Goal: Task Accomplishment & Management: Complete application form

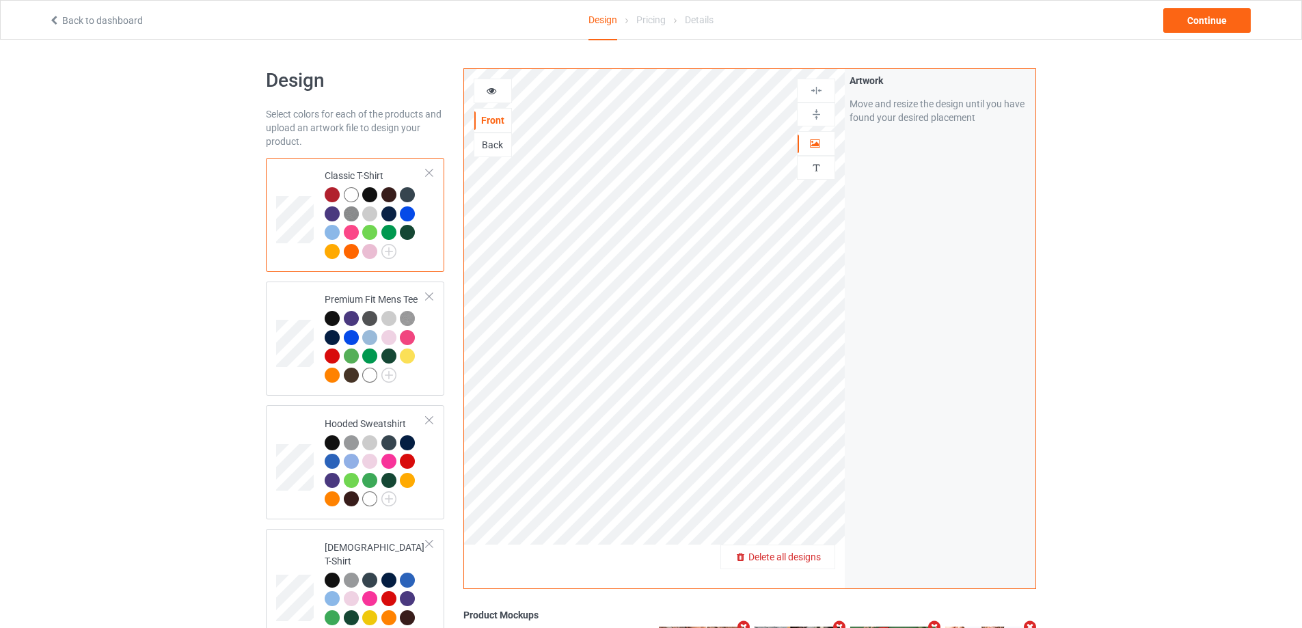
click at [815, 558] on span "Delete all designs" at bounding box center [784, 556] width 72 height 11
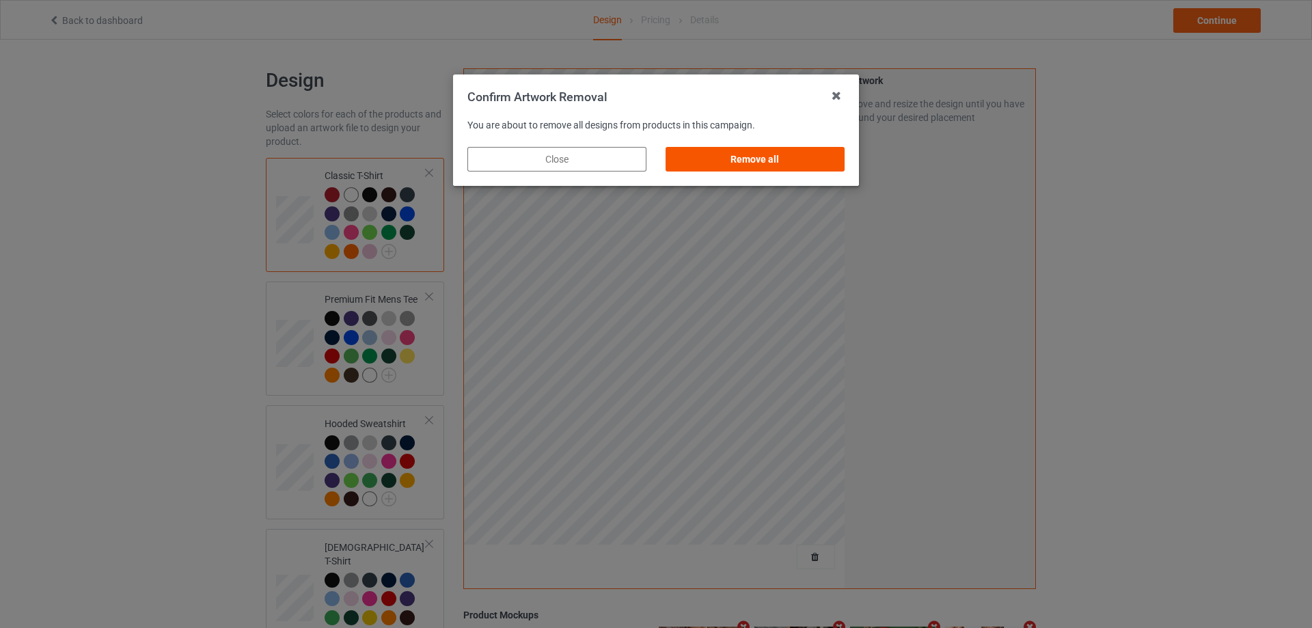
click at [754, 165] on div "Remove all" at bounding box center [755, 159] width 179 height 25
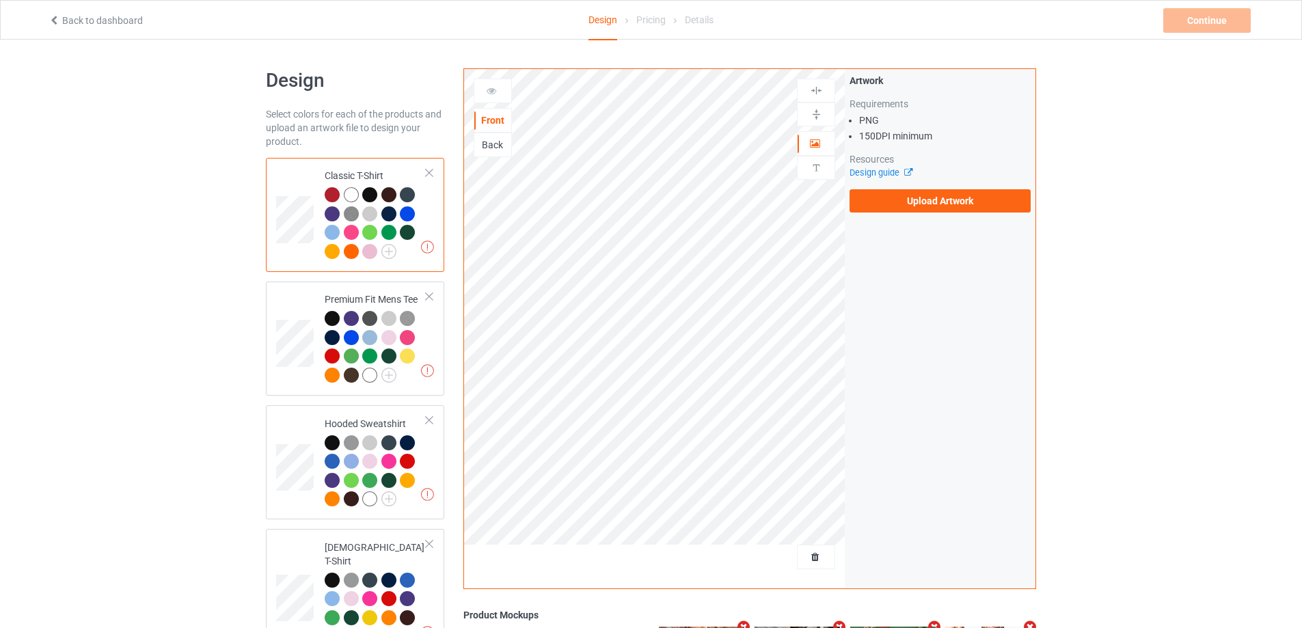
click at [958, 182] on div "Artwork Requirements PNG 150 DPI minimum Resources Design guide Upload Artwork" at bounding box center [939, 143] width 181 height 139
click at [956, 198] on label "Upload Artwork" at bounding box center [939, 200] width 181 height 23
click at [0, 0] on input "Upload Artwork" at bounding box center [0, 0] width 0 height 0
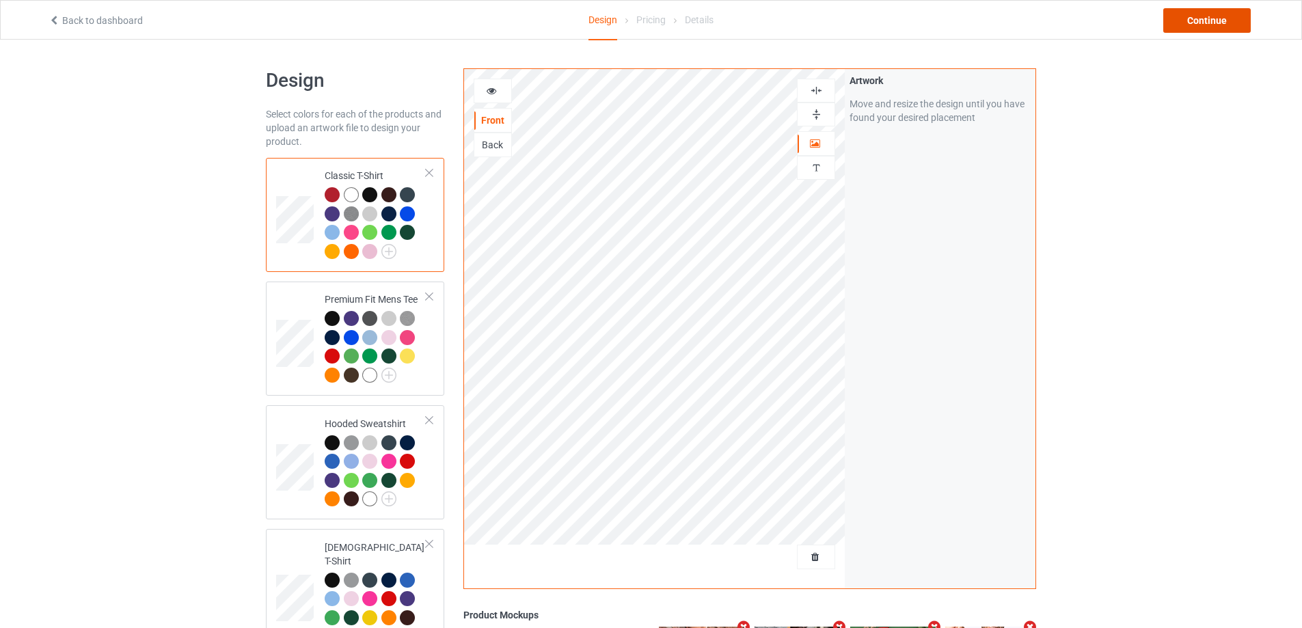
click at [1238, 21] on div "Continue" at bounding box center [1206, 20] width 87 height 25
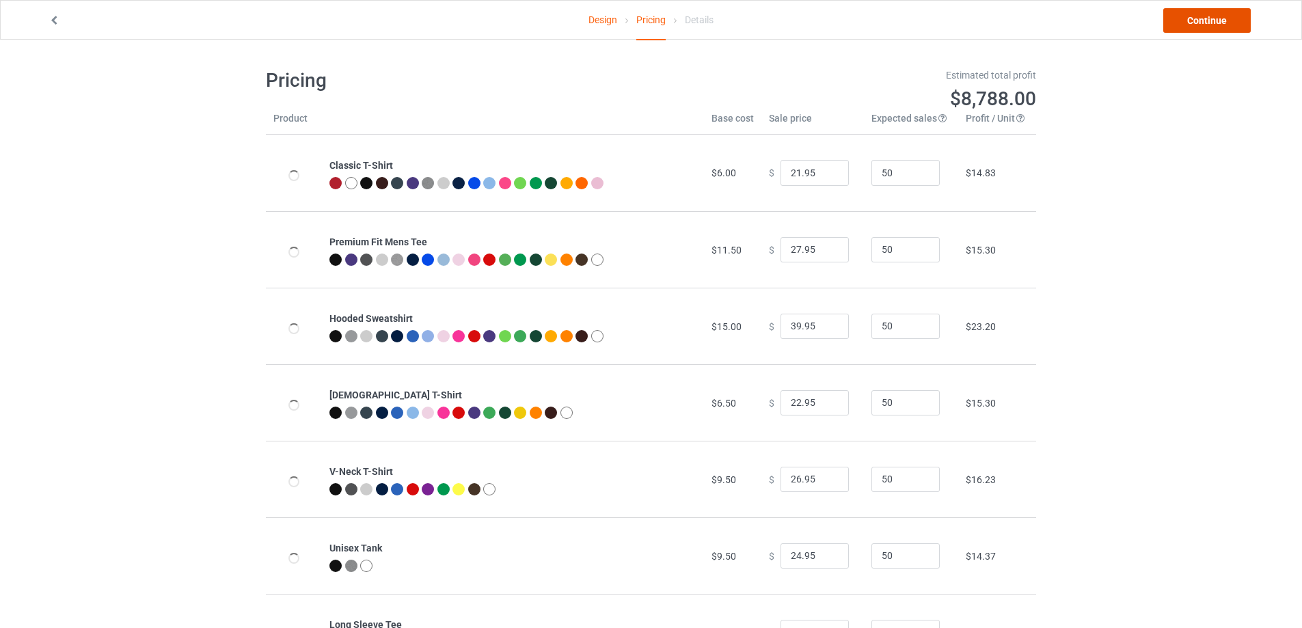
drag, startPoint x: 1237, startPoint y: 21, endPoint x: 1244, endPoint y: 20, distance: 7.5
click at [1237, 20] on link "Continue" at bounding box center [1206, 20] width 87 height 25
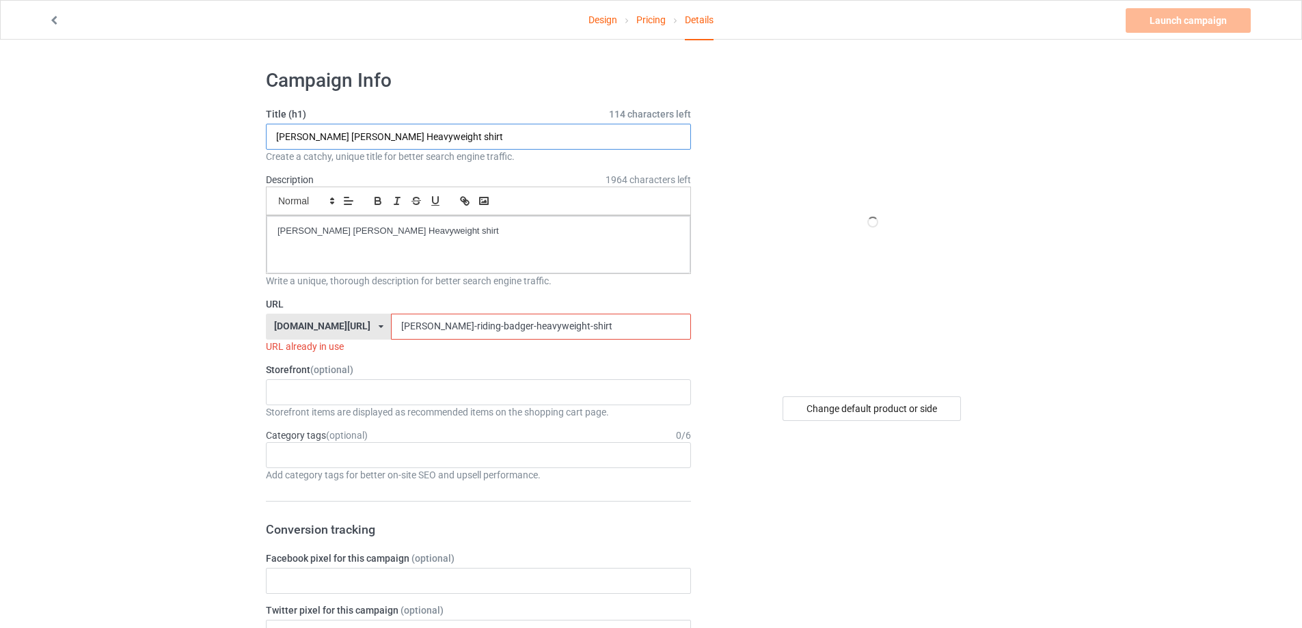
drag, startPoint x: 390, startPoint y: 133, endPoint x: 204, endPoint y: 133, distance: 185.9
paste input "[URL][DOMAIN_NAME][PERSON_NAME][PERSON_NAME]"
drag, startPoint x: 420, startPoint y: 139, endPoint x: 573, endPoint y: 139, distance: 153.1
click at [573, 139] on input "[URL][DOMAIN_NAME][PERSON_NAME][PERSON_NAME]" at bounding box center [478, 137] width 425 height 26
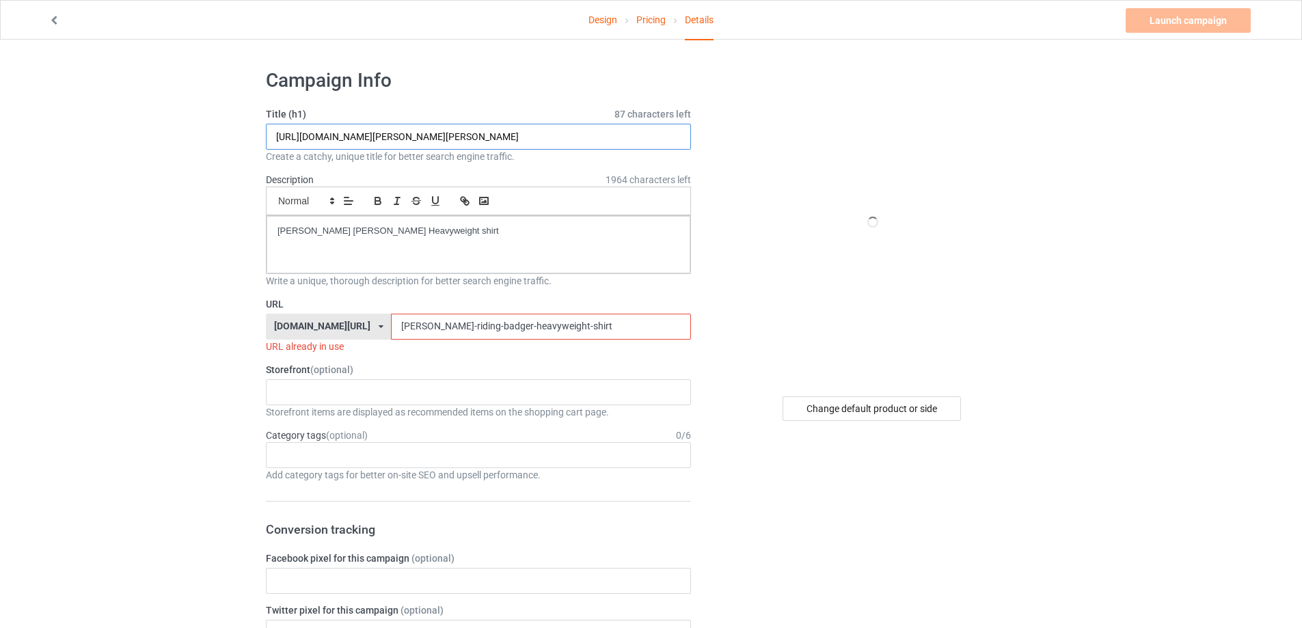
type input "[URL][DOMAIN_NAME][PERSON_NAME][PERSON_NAME]"
drag, startPoint x: 530, startPoint y: 329, endPoint x: 282, endPoint y: 297, distance: 250.2
click at [282, 297] on div "URL [DOMAIN_NAME][URL] [DOMAIN_NAME][URL] [DOMAIN_NAME][URL] 5cd2f964b197f721e1…" at bounding box center [478, 325] width 425 height 56
paste input "[PERSON_NAME]-in-a-[PERSON_NAME]"
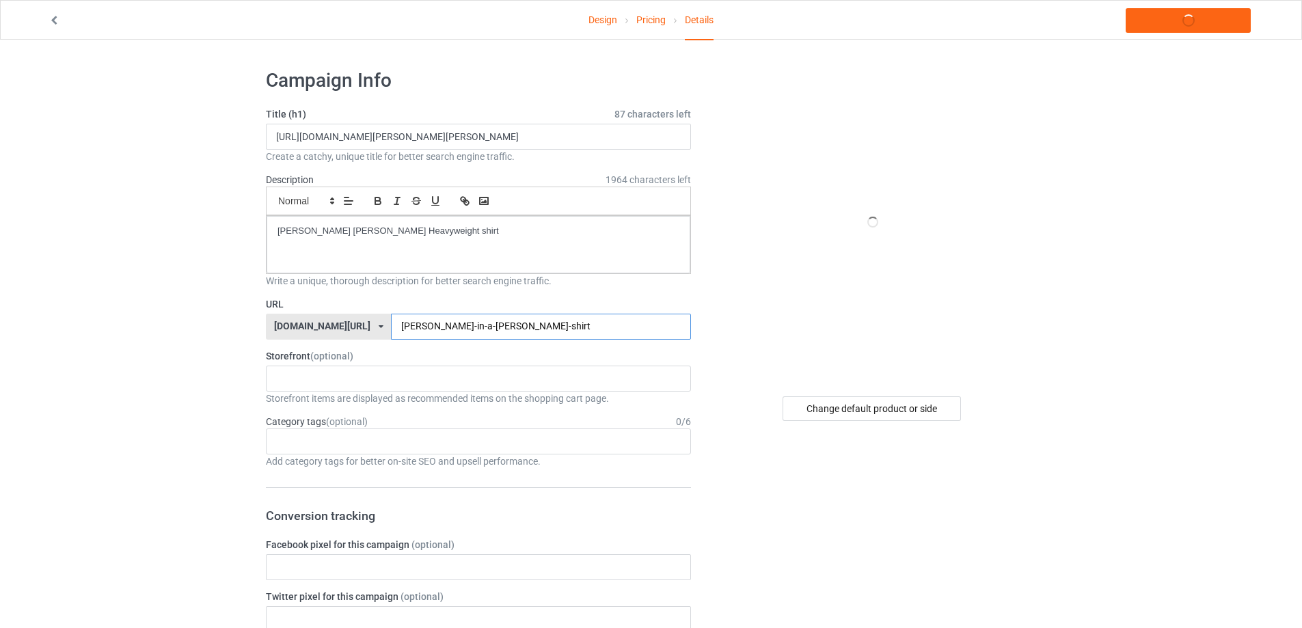
type input "[PERSON_NAME]-in-a-[PERSON_NAME]-shirt"
paste input "[PERSON_NAME] in a [PERSON_NAME]"
type input "[PERSON_NAME] in a [PERSON_NAME] shirt"
drag, startPoint x: 390, startPoint y: 226, endPoint x: 197, endPoint y: 212, distance: 192.6
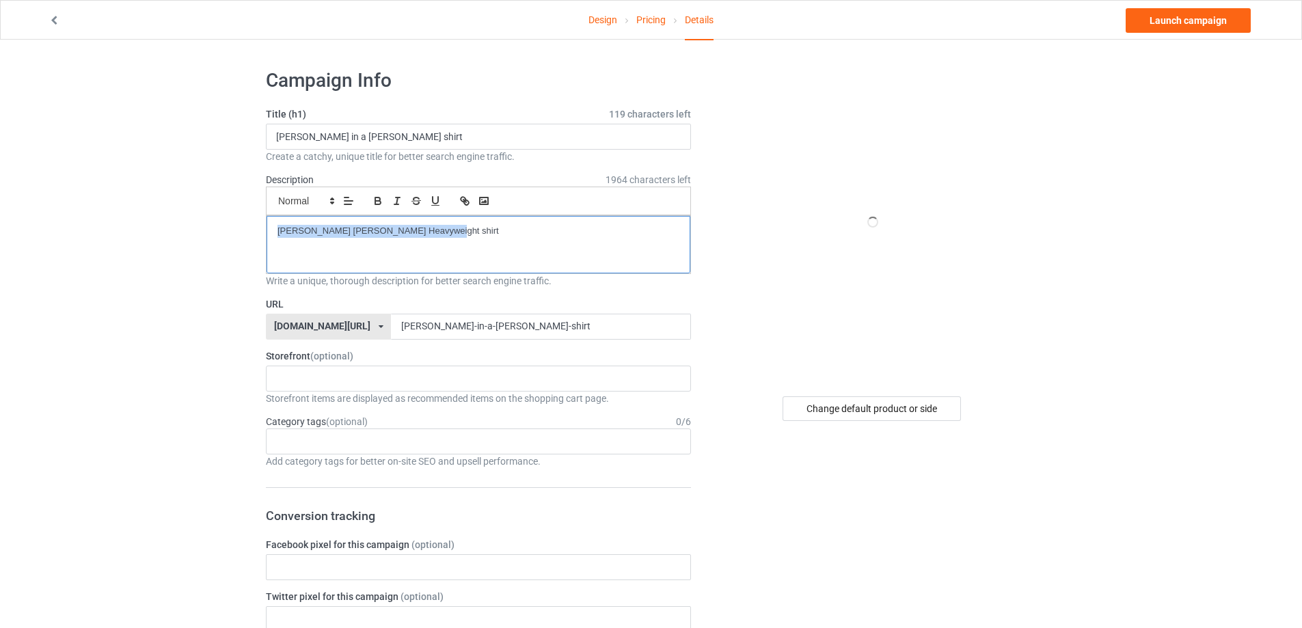
paste div
click at [1197, 21] on link "Launch campaign" at bounding box center [1188, 20] width 125 height 25
